Goal: Task Accomplishment & Management: Complete application form

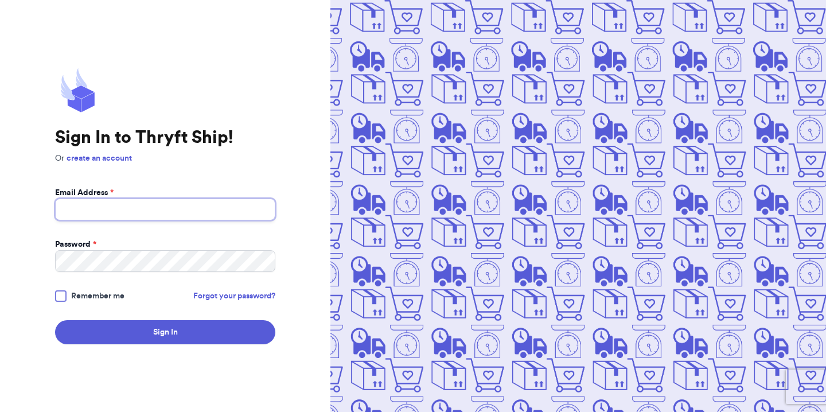
type input "[EMAIL_ADDRESS][DOMAIN_NAME]"
click at [55, 298] on div at bounding box center [60, 295] width 11 height 11
click at [0, 0] on input "Remember me" at bounding box center [0, 0] width 0 height 0
click at [87, 317] on form "Email Address * [EMAIL_ADDRESS][DOMAIN_NAME] Password * Remember me Forgot your…" at bounding box center [165, 265] width 220 height 157
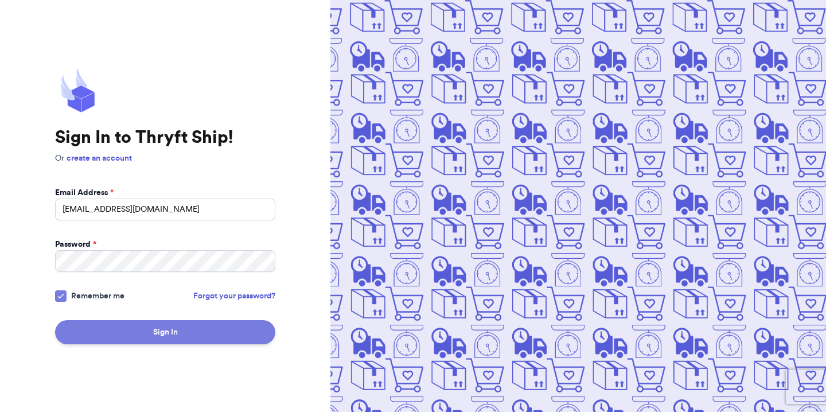
click at [89, 326] on button "Sign In" at bounding box center [165, 332] width 220 height 24
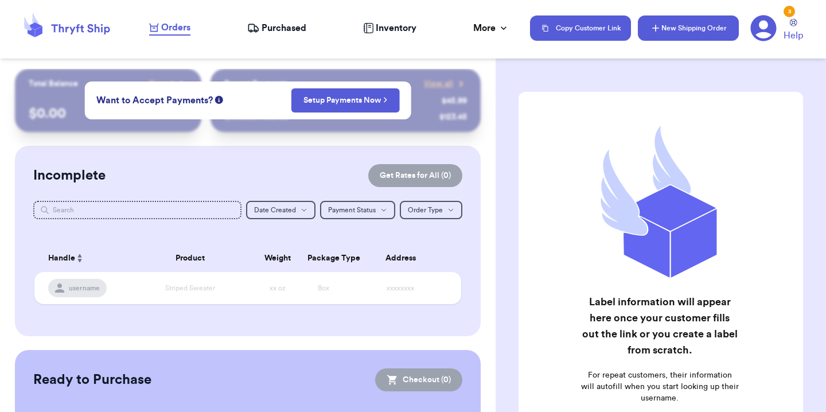
click at [675, 22] on button "New Shipping Order" at bounding box center [688, 27] width 101 height 25
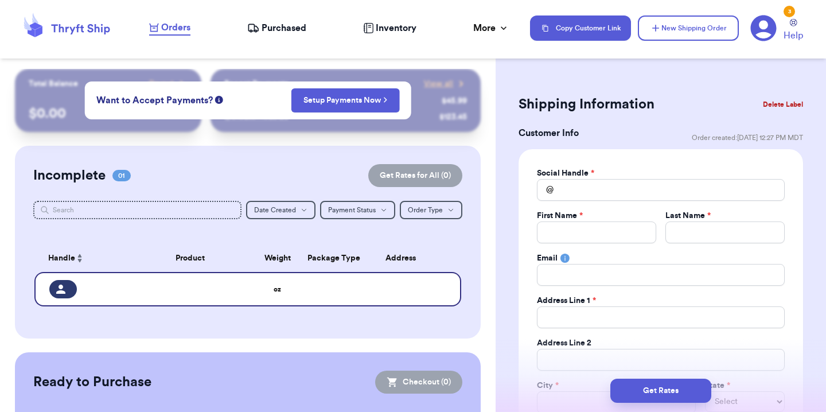
click at [637, 177] on div "Social Handle *" at bounding box center [661, 172] width 248 height 11
click at [628, 190] on input "Total Amount Paid" at bounding box center [661, 190] width 248 height 22
type input "v"
type input "vu"
type input "v"
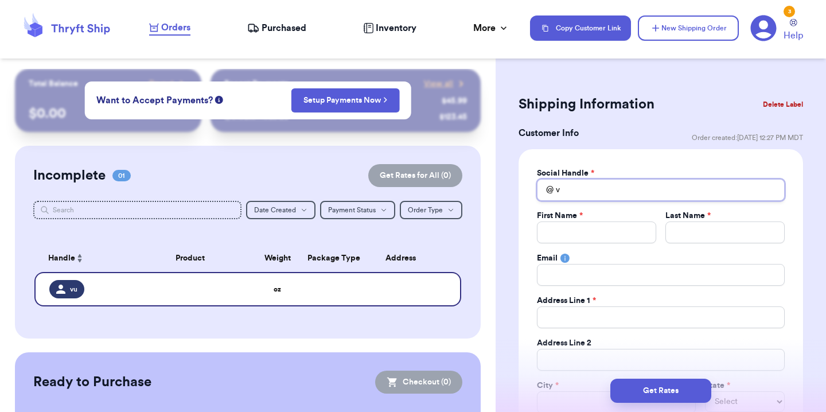
type input "vi"
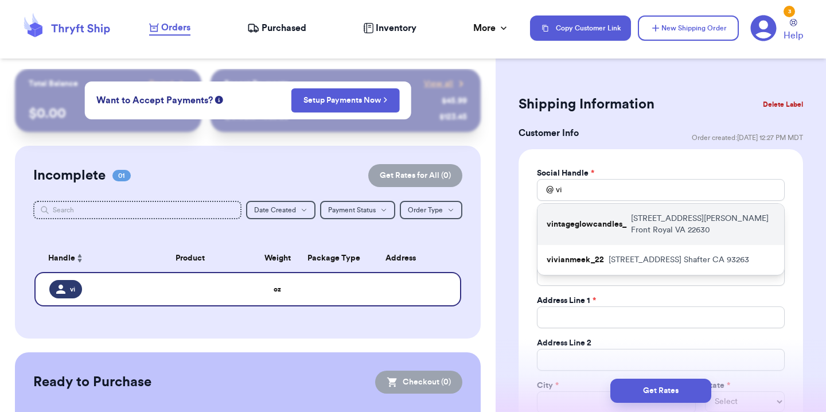
click at [619, 225] on p "vintageglowcandles_" at bounding box center [587, 224] width 80 height 11
type input "vintageglowcandles_"
type input "Jordan"
type input "[PERSON_NAME]"
type input "[EMAIL_ADDRESS][DOMAIN_NAME]"
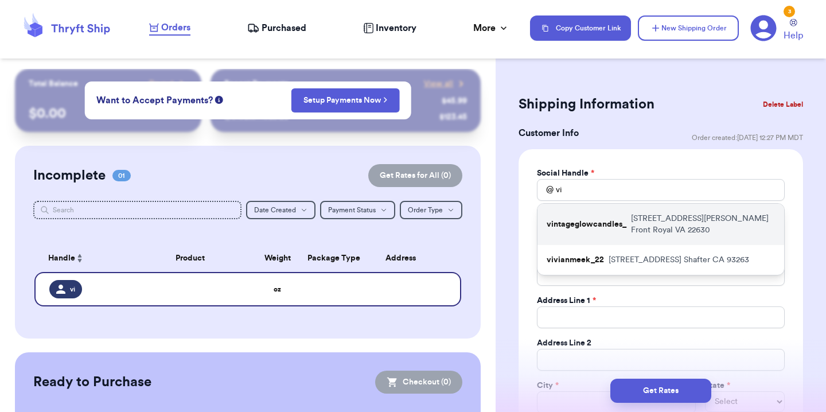
type input "[STREET_ADDRESS][PERSON_NAME]"
type input "Front Royal"
select select "VA"
type input "22630"
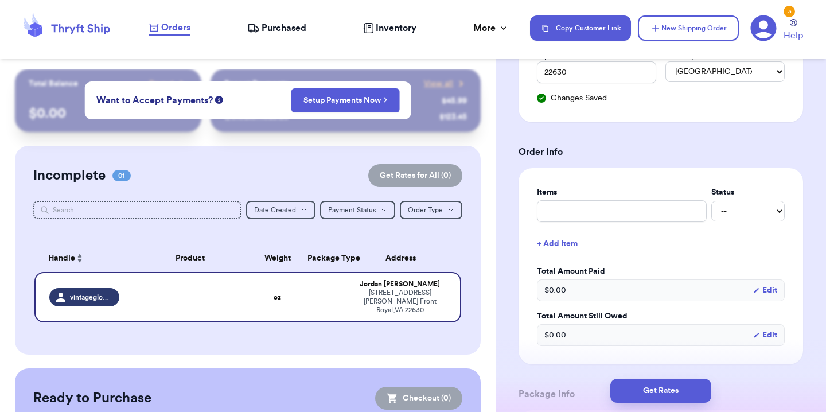
scroll to position [395, 0]
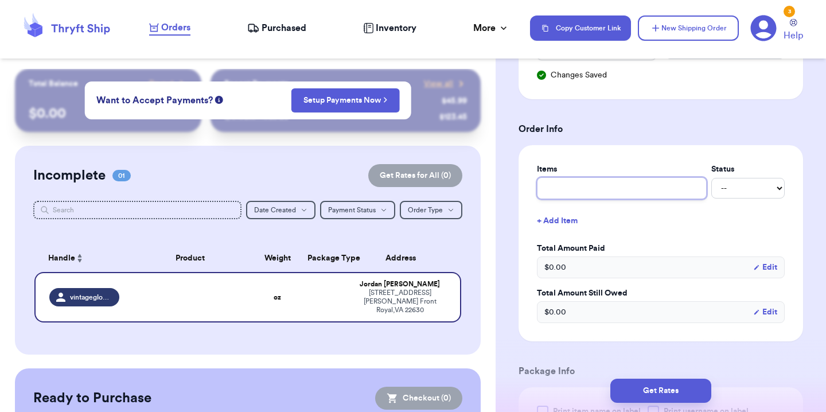
click at [624, 188] on input "text" at bounding box center [622, 188] width 170 height 22
type input "B"
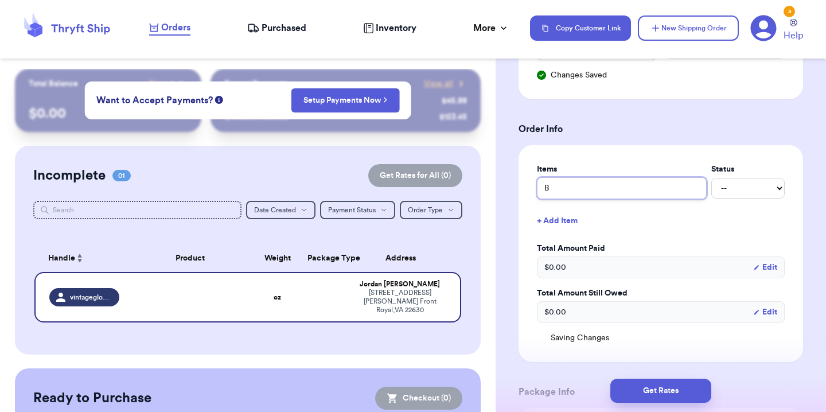
type input "Br"
type input "Bro"
type input "Brow"
type input "Brown"
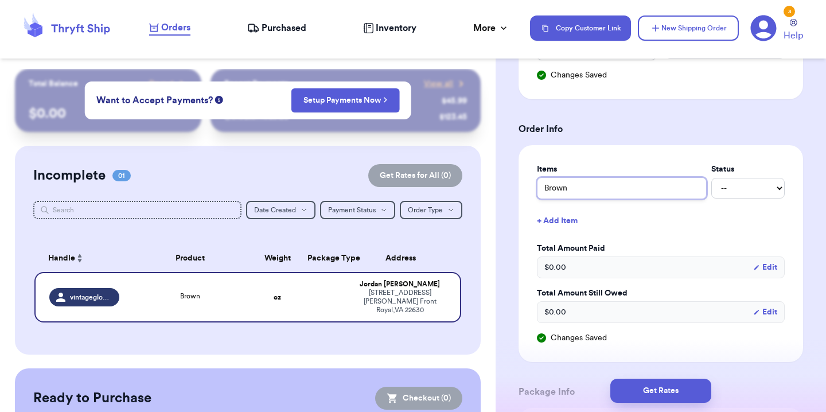
type input "Brown t"
type input "[PERSON_NAME]"
type input "Brown tee"
click at [755, 182] on select "-- Paid Owes" at bounding box center [747, 188] width 73 height 21
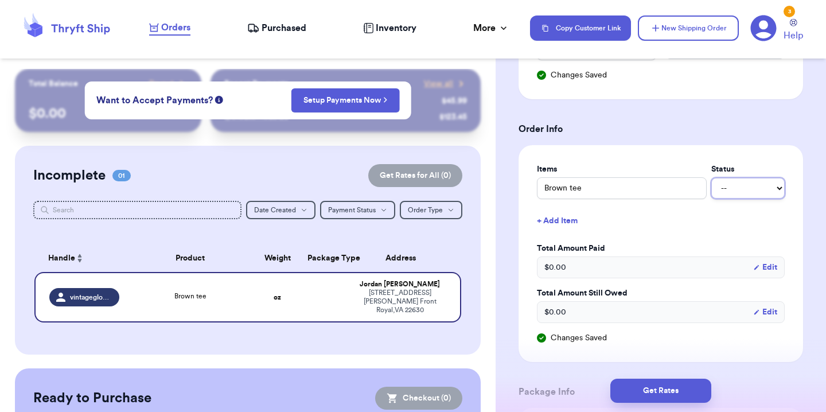
select select "paid"
click at [711, 178] on select "-- Paid Owes" at bounding box center [747, 188] width 73 height 21
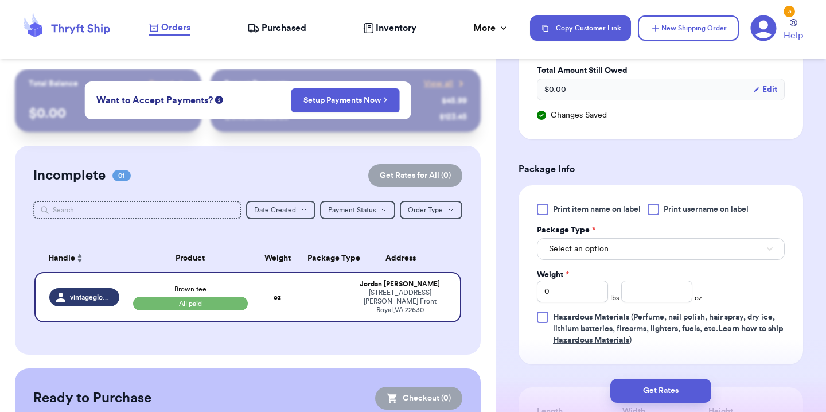
scroll to position [619, 0]
click at [636, 254] on button "Select an option" at bounding box center [661, 248] width 248 height 22
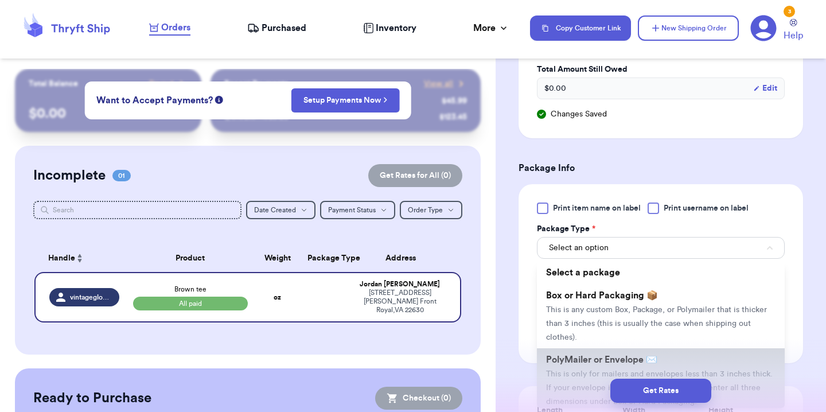
click at [616, 360] on span "PolyMailer or Envelope ✉️" at bounding box center [601, 359] width 111 height 9
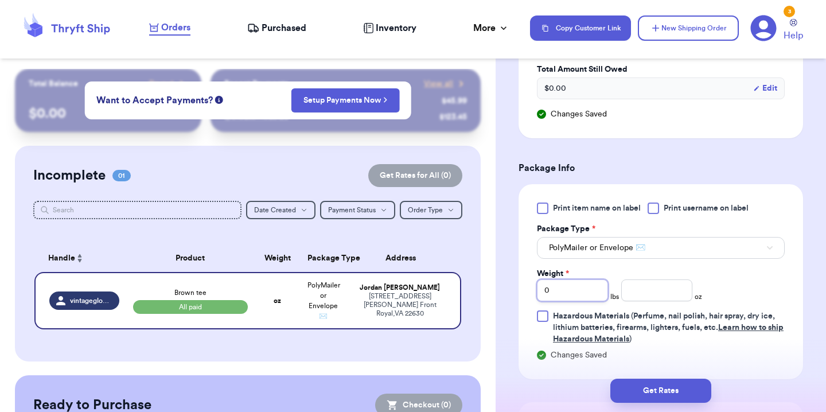
click at [585, 289] on input "0" at bounding box center [572, 290] width 71 height 22
type input "1"
type input "10"
type input "9"
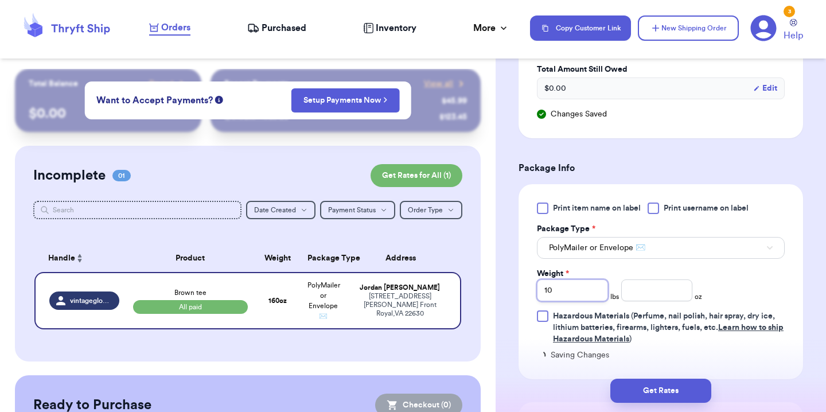
click at [585, 294] on input "10" at bounding box center [572, 290] width 71 height 22
type input "1"
click at [634, 299] on input "number" at bounding box center [656, 290] width 71 height 22
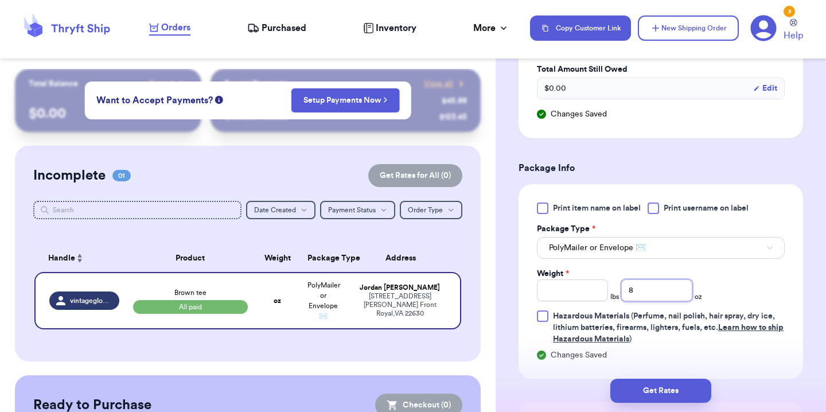
type input "8"
click at [745, 286] on div "Print item name on label Print username on label Package Type * PolyMailer or E…" at bounding box center [661, 273] width 248 height 142
click at [668, 301] on input "8" at bounding box center [656, 290] width 71 height 22
type input "10"
click at [701, 295] on div "Print item name on label Print username on label Package Type * PolyMailer or E…" at bounding box center [661, 273] width 248 height 142
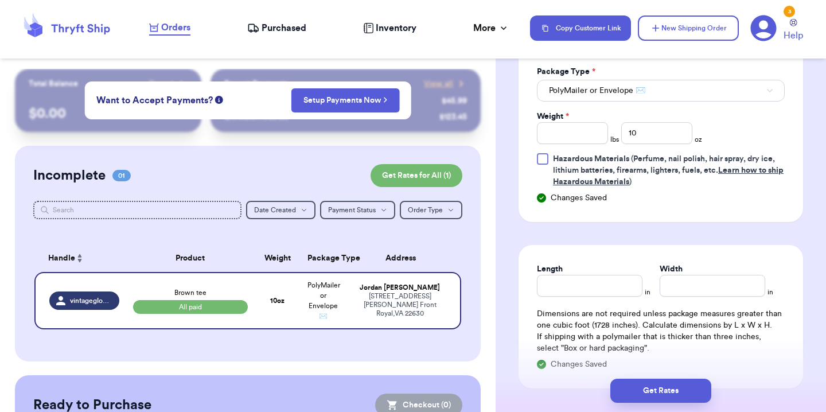
scroll to position [778, 0]
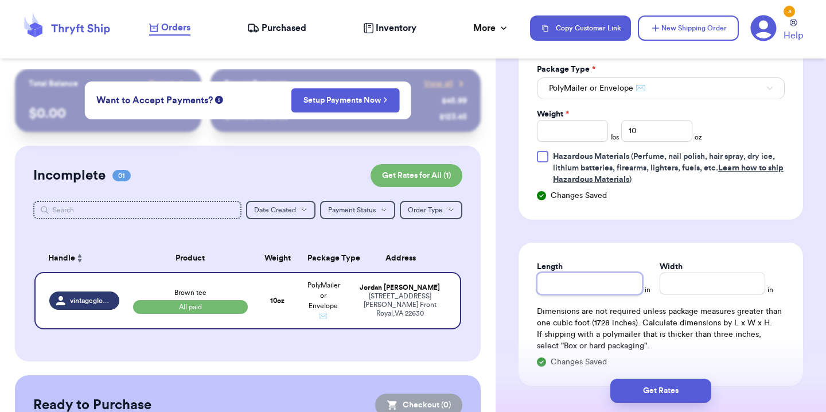
click at [589, 274] on input "Length" at bounding box center [590, 283] width 106 height 22
type input "11"
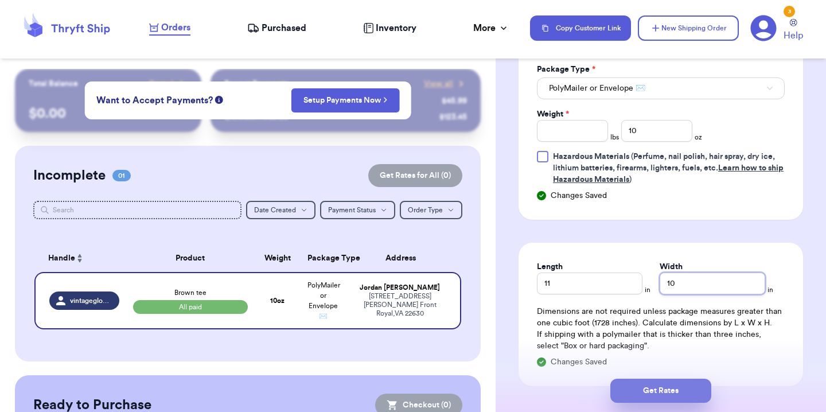
type input "10"
click at [666, 389] on button "Get Rates" at bounding box center [660, 391] width 101 height 24
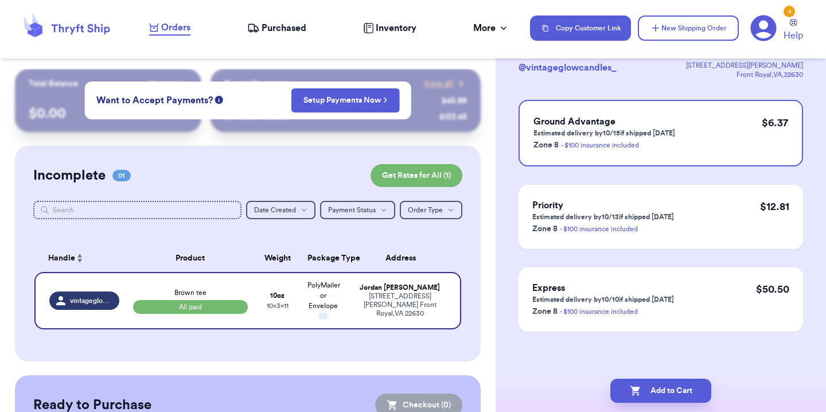
scroll to position [0, 0]
